Goal: Task Accomplishment & Management: Use online tool/utility

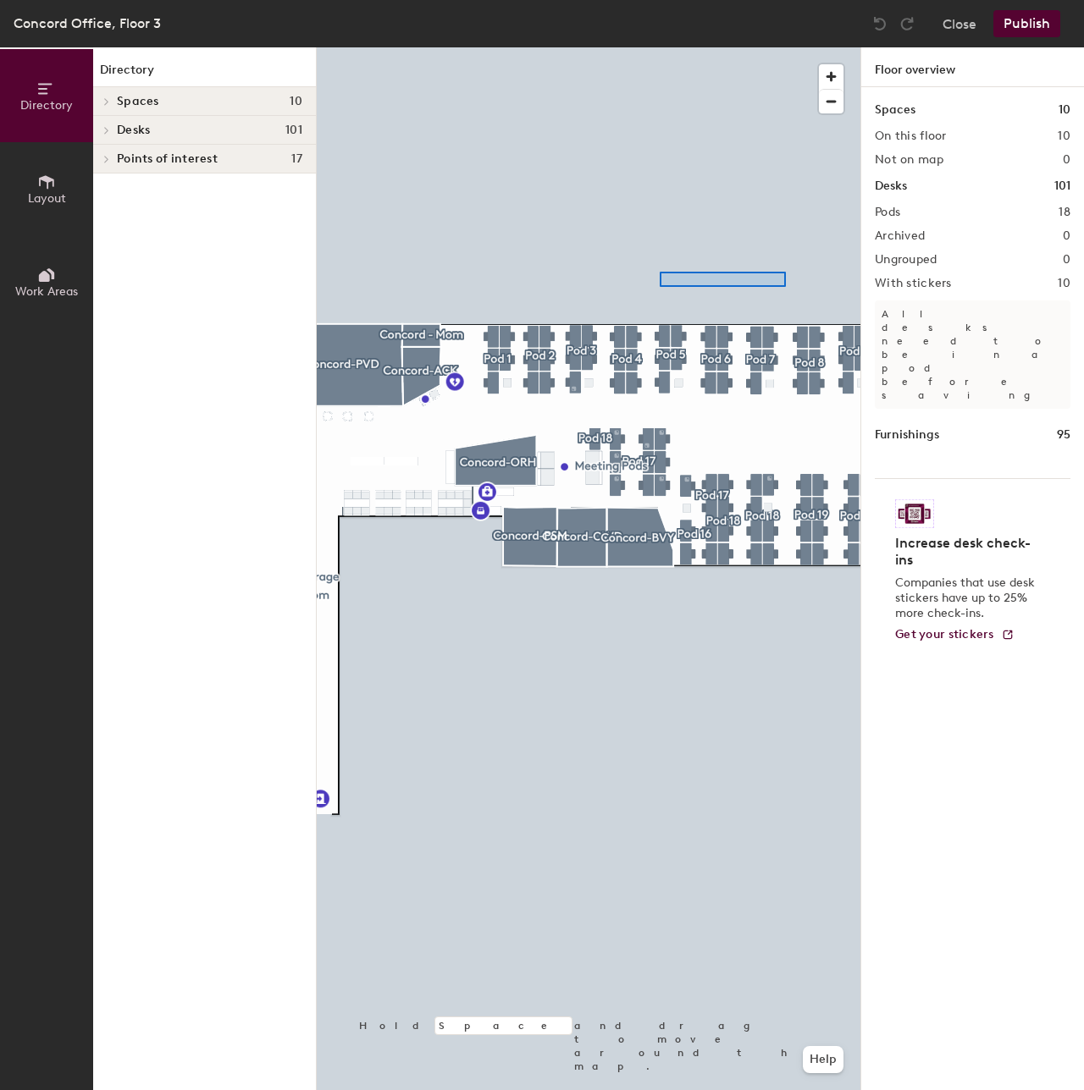
click at [703, 47] on div at bounding box center [589, 47] width 544 height 0
click at [787, 47] on div at bounding box center [589, 47] width 544 height 0
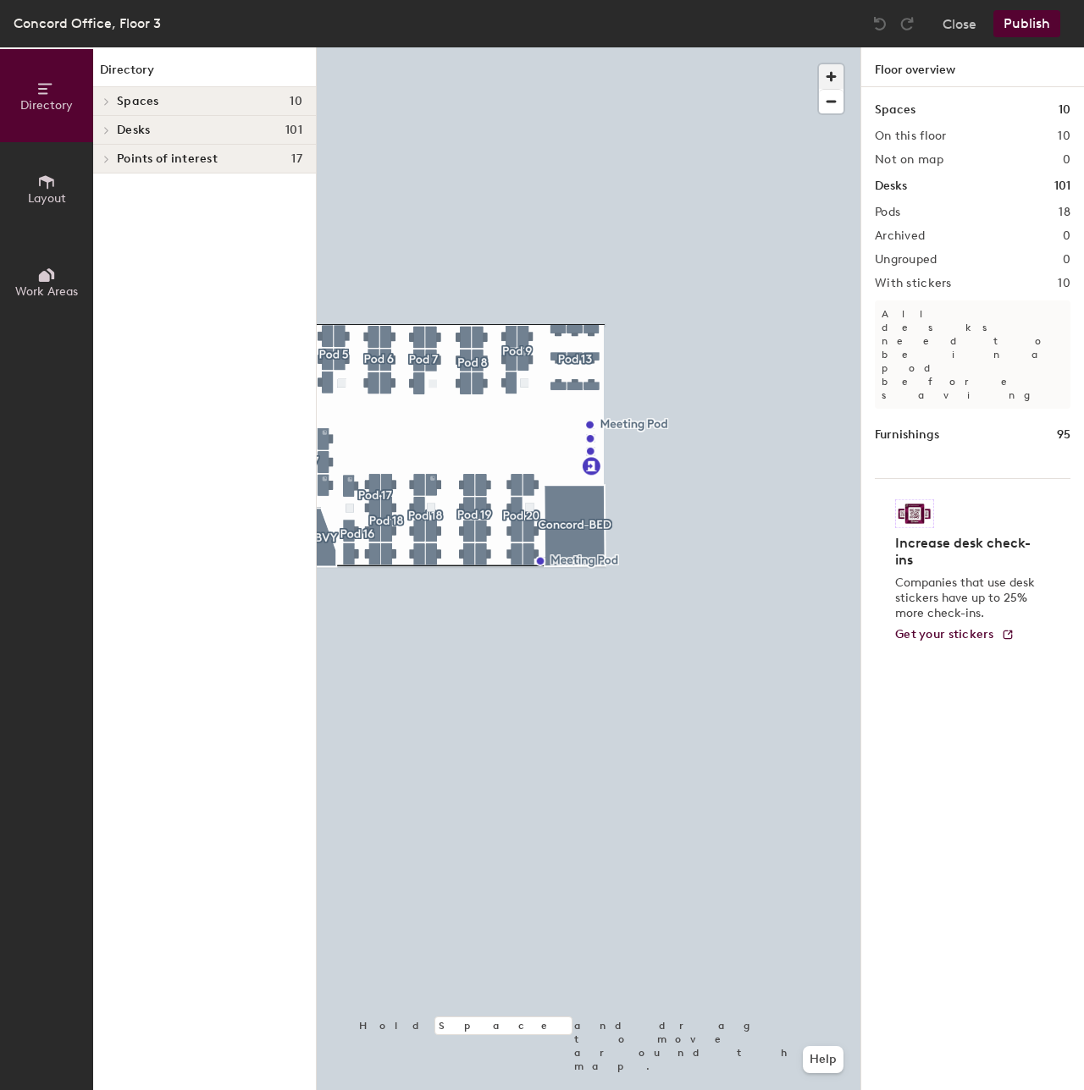
click at [825, 77] on span "button" at bounding box center [831, 76] width 25 height 25
click at [708, 47] on div at bounding box center [589, 47] width 544 height 0
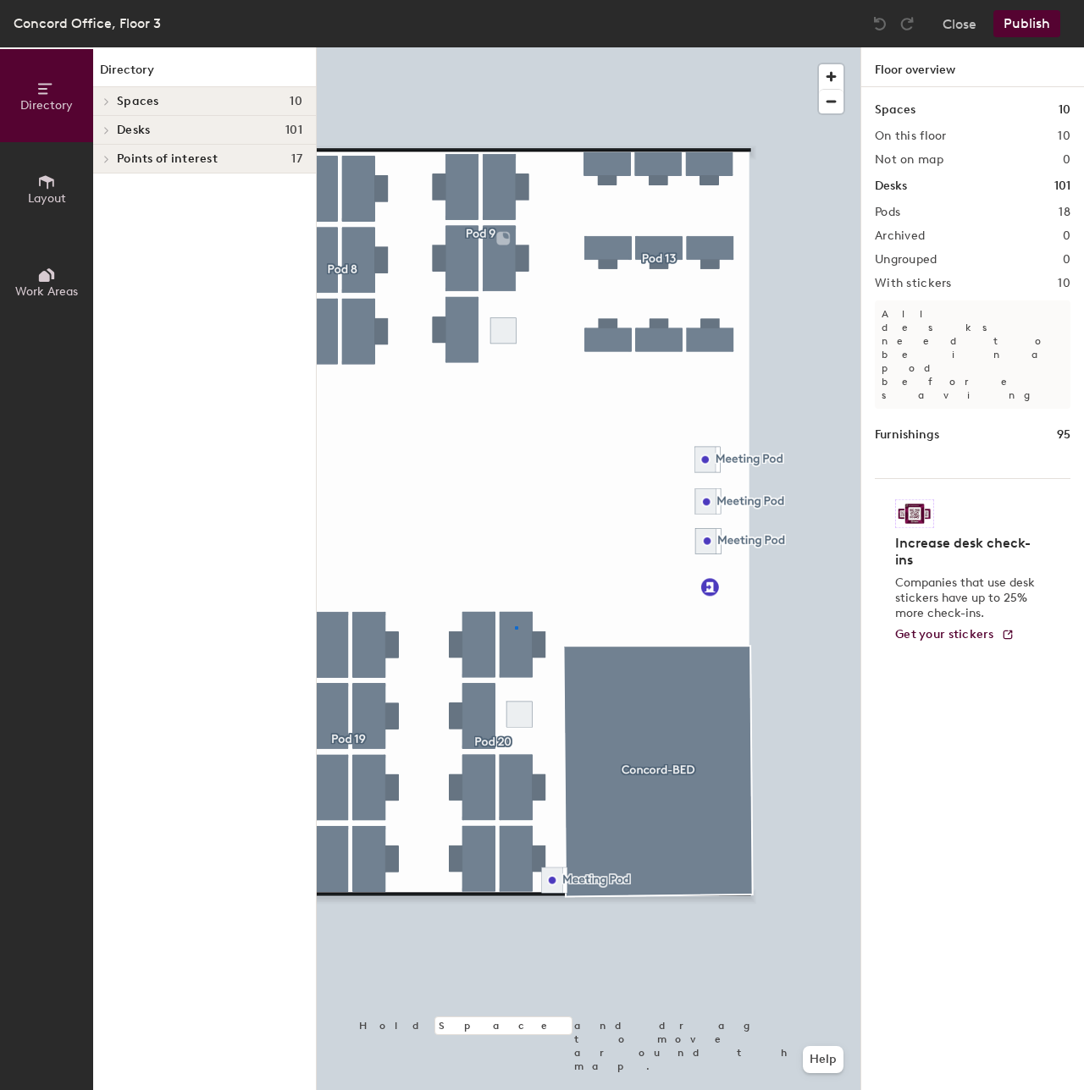
click at [516, 47] on div at bounding box center [589, 47] width 544 height 0
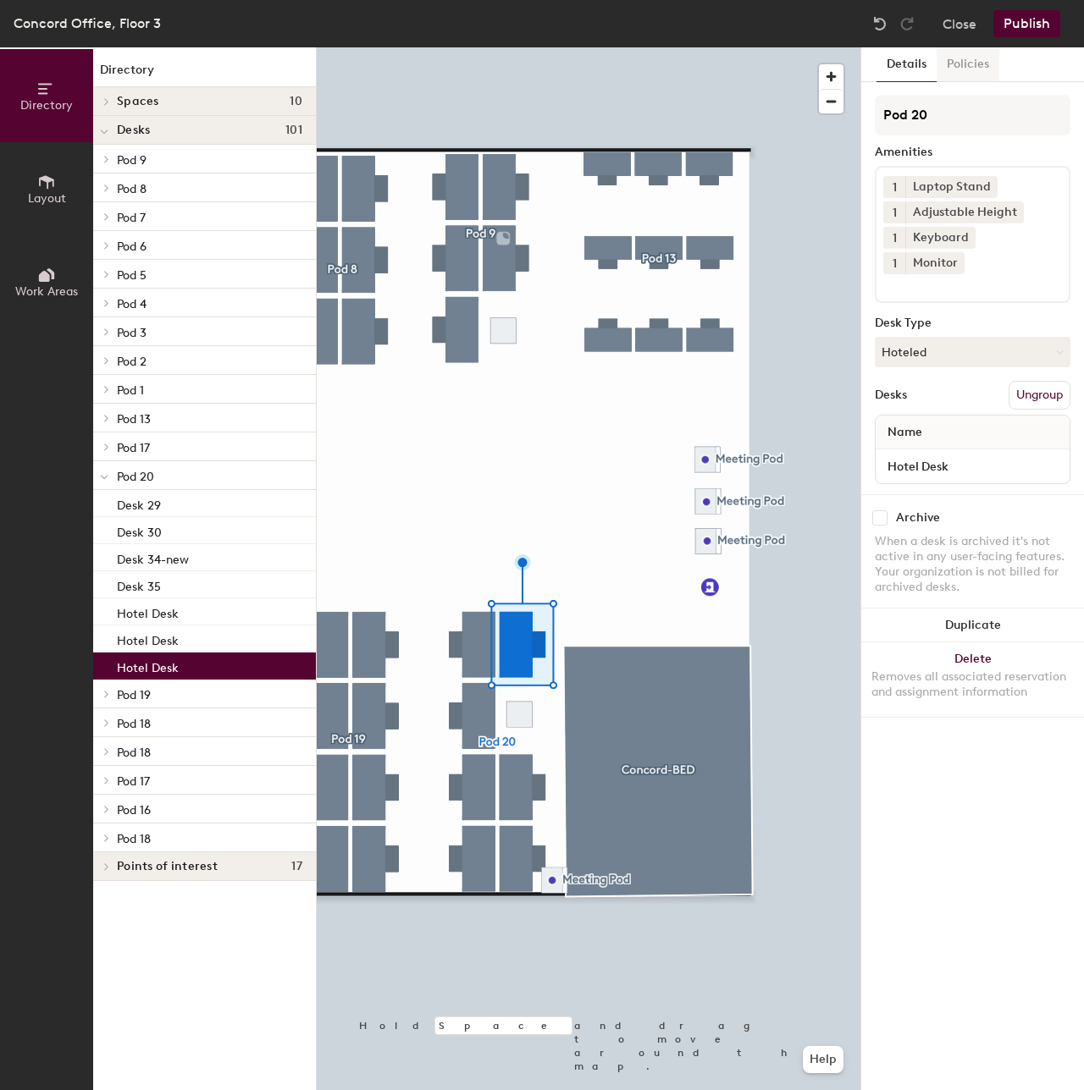
click at [970, 60] on button "Policies" at bounding box center [967, 64] width 63 height 35
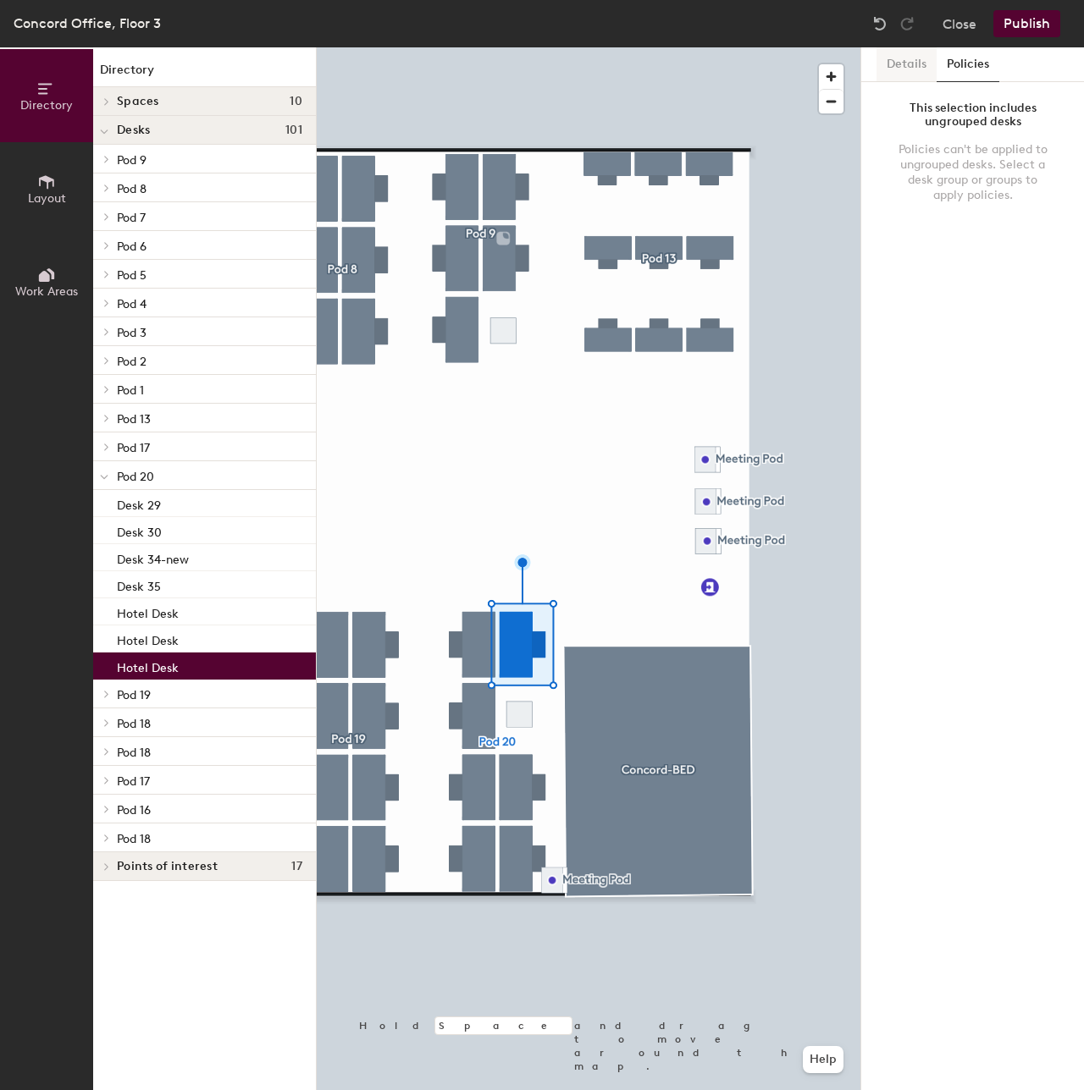
click at [916, 60] on button "Details" at bounding box center [906, 64] width 60 height 35
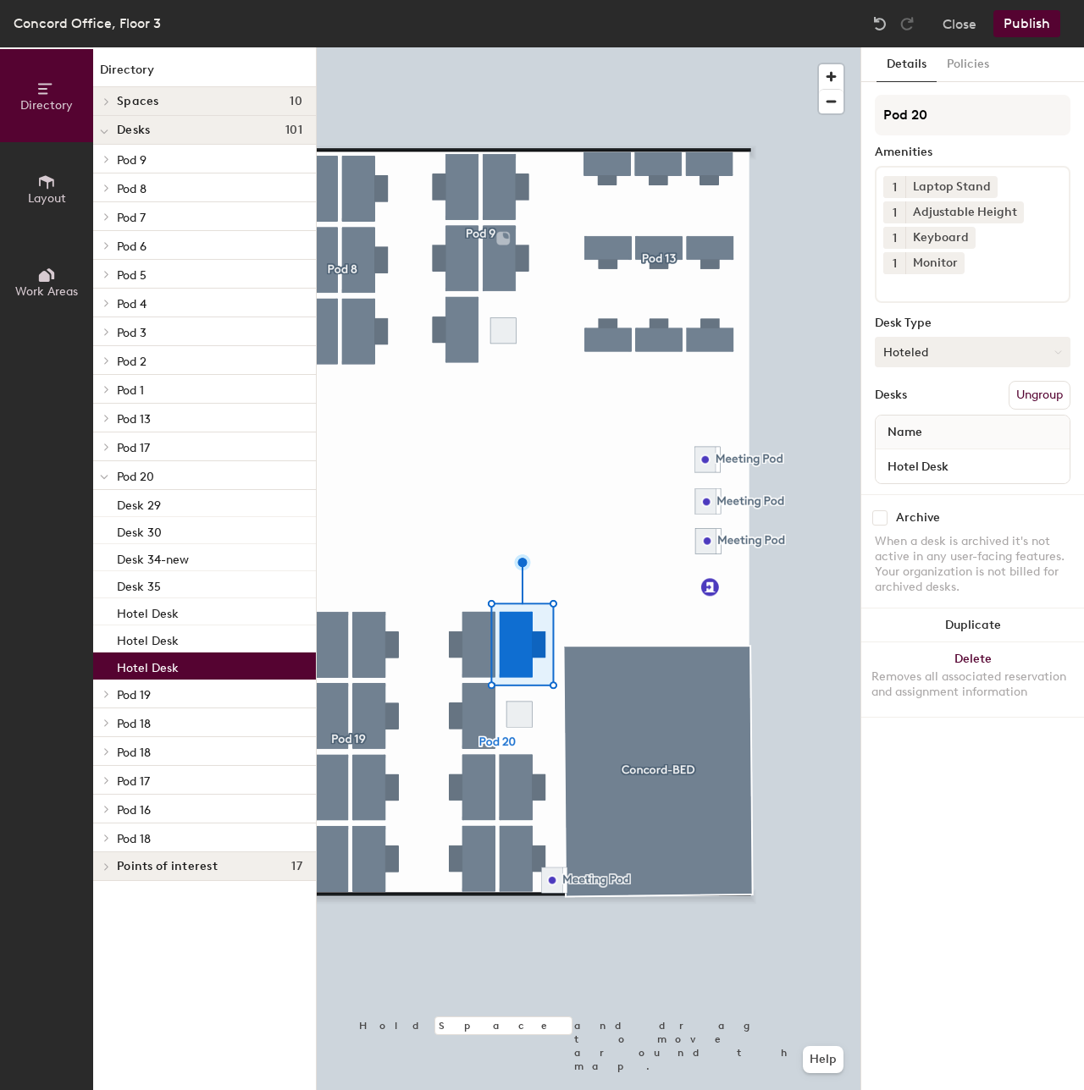
click at [972, 337] on button "Hoteled" at bounding box center [973, 352] width 196 height 30
click at [941, 392] on div "Assigned" at bounding box center [959, 404] width 169 height 25
click at [938, 455] on input "Hotel Desk" at bounding box center [972, 467] width 187 height 24
click at [920, 455] on input "Hotel Desk" at bounding box center [972, 467] width 187 height 24
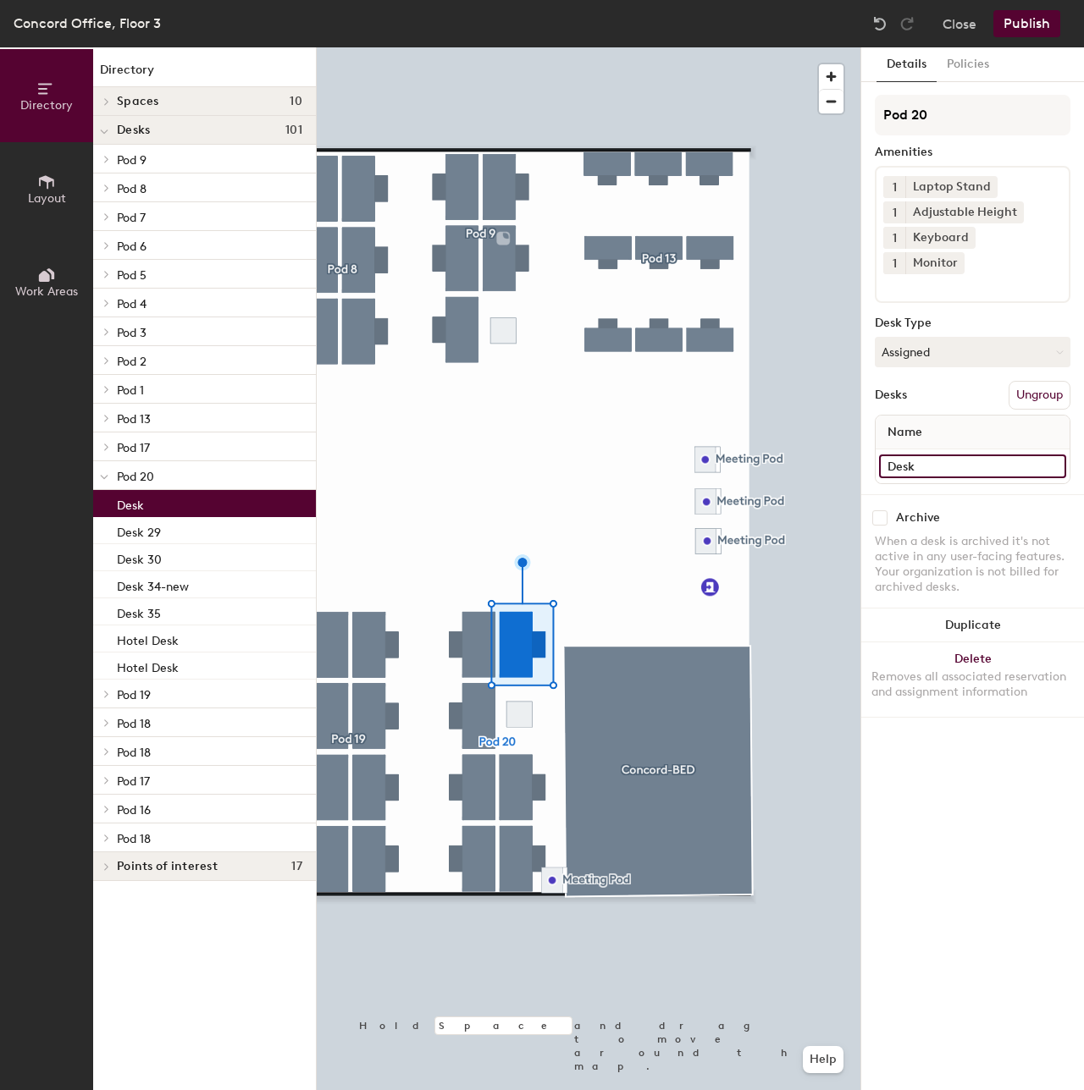
type input "Desk"
click at [1030, 30] on button "Publish" at bounding box center [1026, 23] width 67 height 27
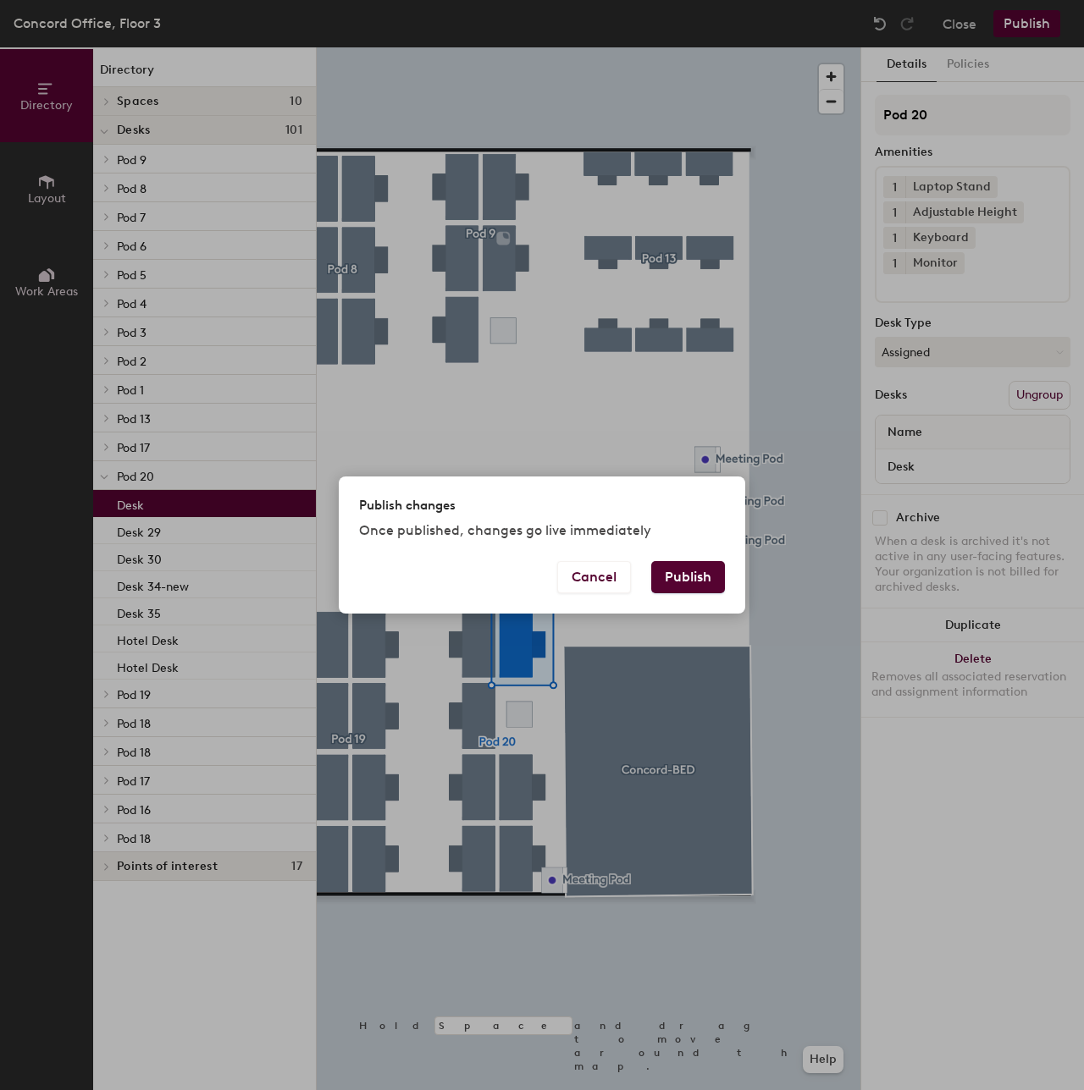
click at [700, 578] on button "Publish" at bounding box center [688, 577] width 74 height 32
